Goal: Task Accomplishment & Management: Use online tool/utility

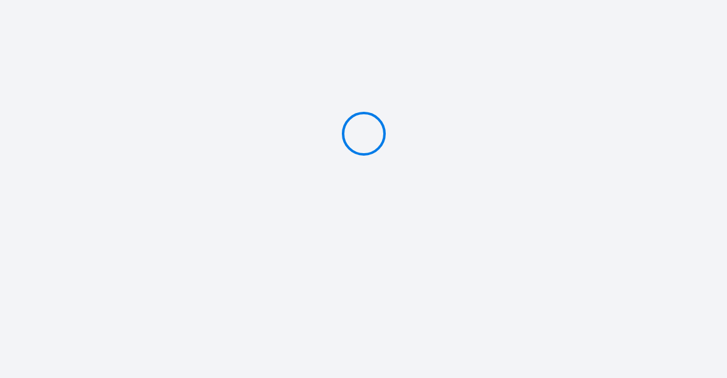
type input "Caution 200 €"
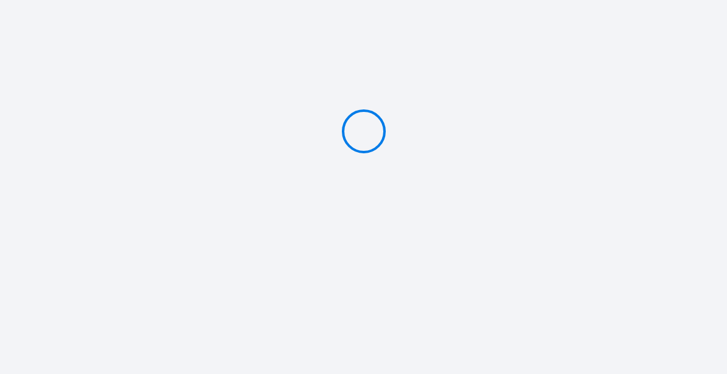
type input "Caution 500 €"
type input "Caution 200 €"
type input "Caution 500 €"
type input "Caution 400 €"
